Goal: Task Accomplishment & Management: Use online tool/utility

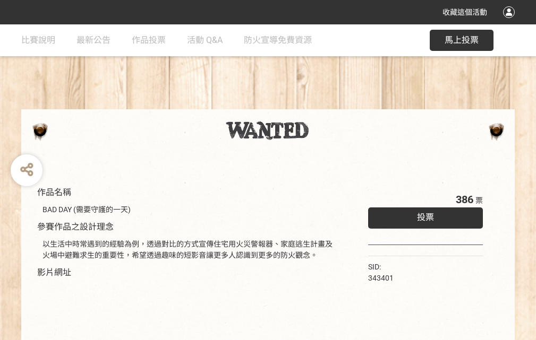
click at [510, 22] on div "收藏這個活動" at bounding box center [268, 12] width 536 height 24
click at [332, 105] on div "作品名稱 BAD DAY (需要守護的一天) 參賽作品之設計理念 以生活中時常遇到的經驗為例，透過對比的方式宣傳住宅用火災警報器、家庭逃生計畫及火場中避難求生…" at bounding box center [268, 247] width 536 height 447
click at [423, 215] on span "投票" at bounding box center [425, 217] width 17 height 10
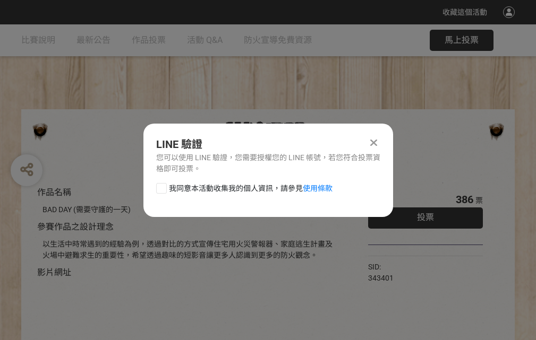
click at [160, 186] on div at bounding box center [161, 188] width 11 height 11
checkbox input "true"
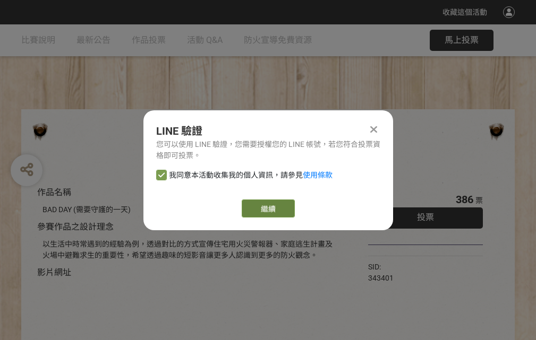
click at [267, 209] on link "繼續" at bounding box center [268, 209] width 53 height 18
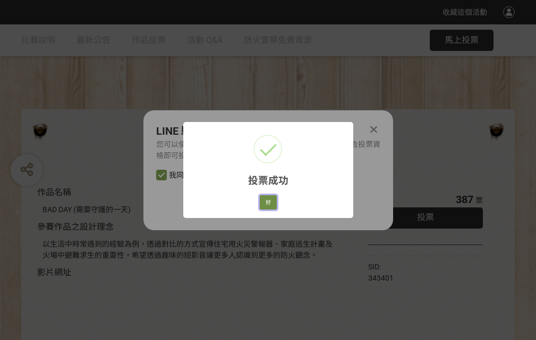
click at [265, 201] on button "好" at bounding box center [268, 202] width 17 height 15
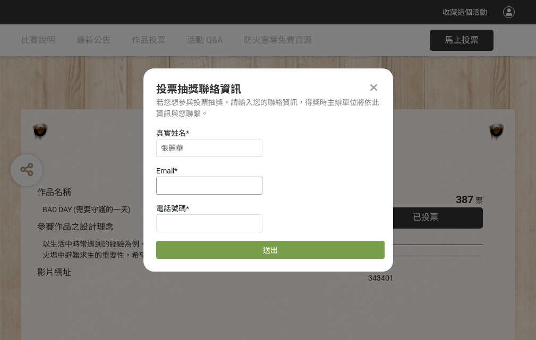
click at [212, 185] on input at bounding box center [209, 186] width 106 height 18
type input "[EMAIL_ADDRESS][DOMAIN_NAME]"
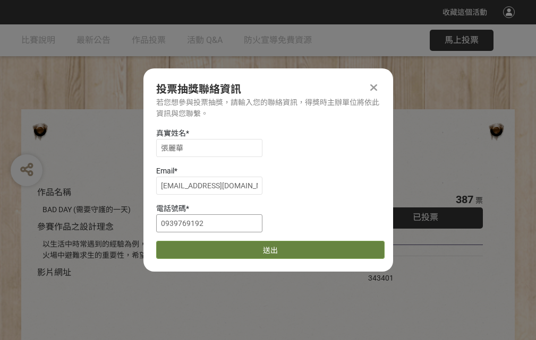
type input "0939769192"
click at [186, 246] on button "送出" at bounding box center [270, 250] width 228 height 18
